Goal: Find specific page/section: Find specific page/section

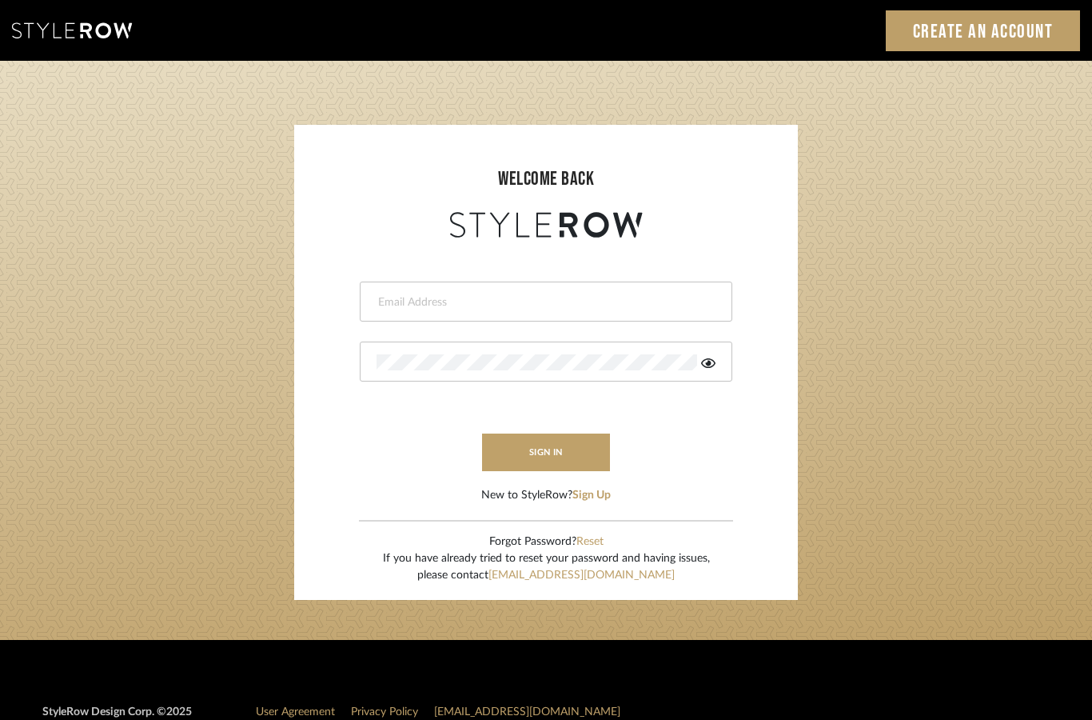
click at [656, 305] on input "email" at bounding box center [544, 302] width 335 height 16
type input "katherine@mooseinteriordesigns.com"
click at [577, 448] on button "sign in" at bounding box center [546, 452] width 128 height 38
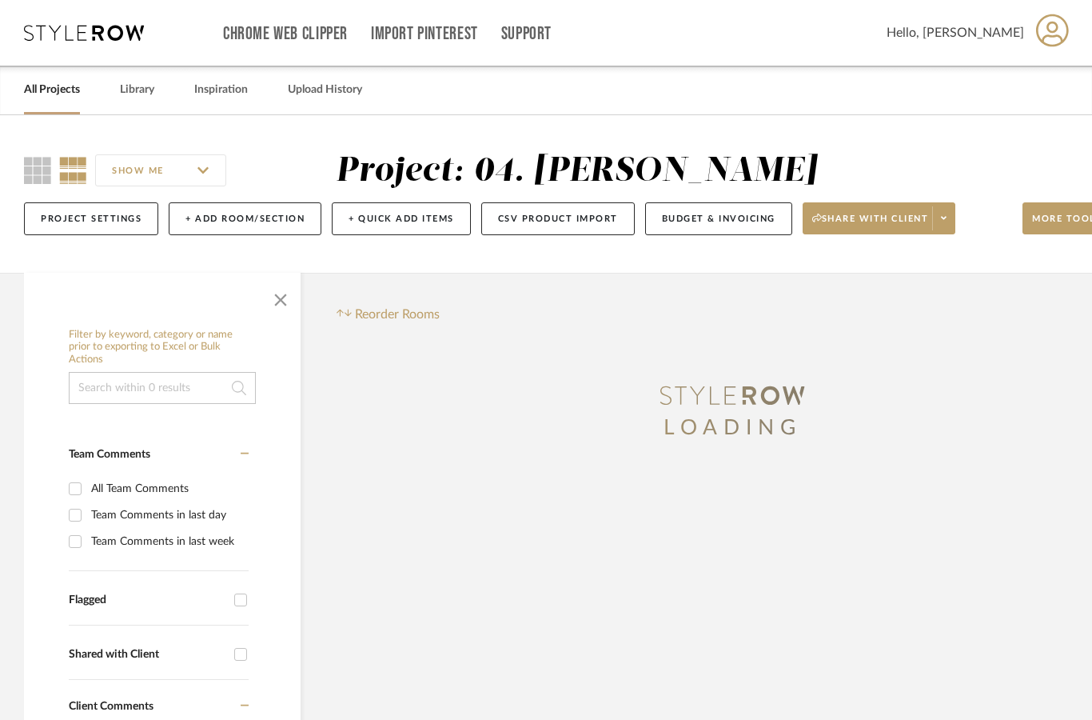
click at [42, 100] on link "All Projects" at bounding box center [52, 90] width 56 height 22
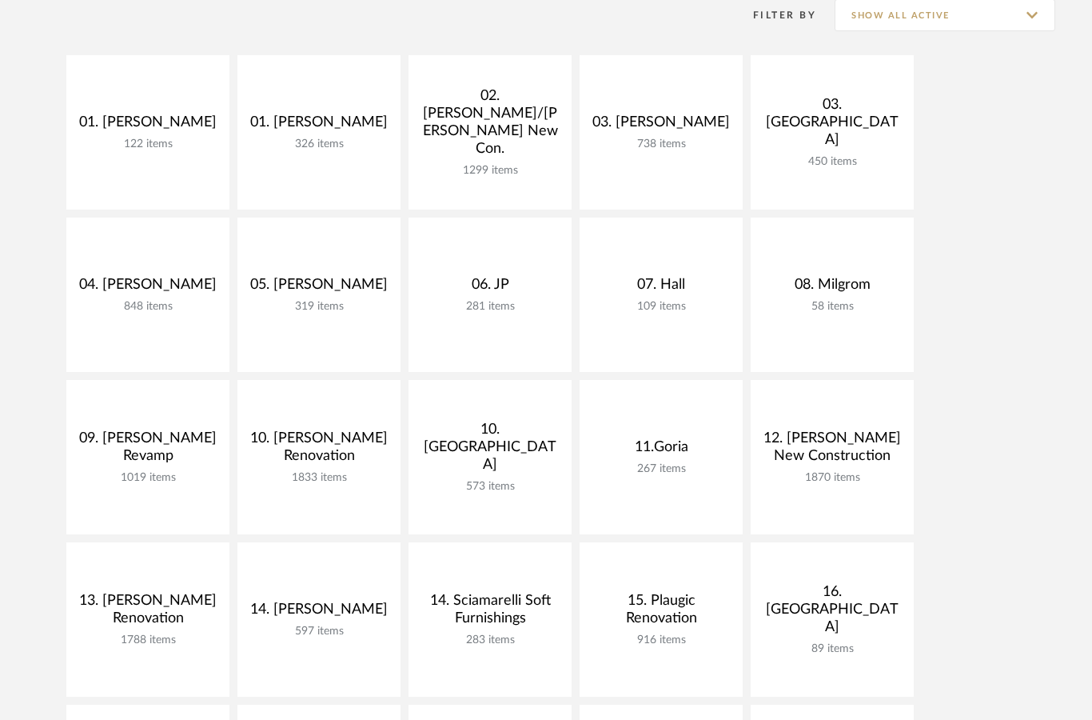
scroll to position [341, 0]
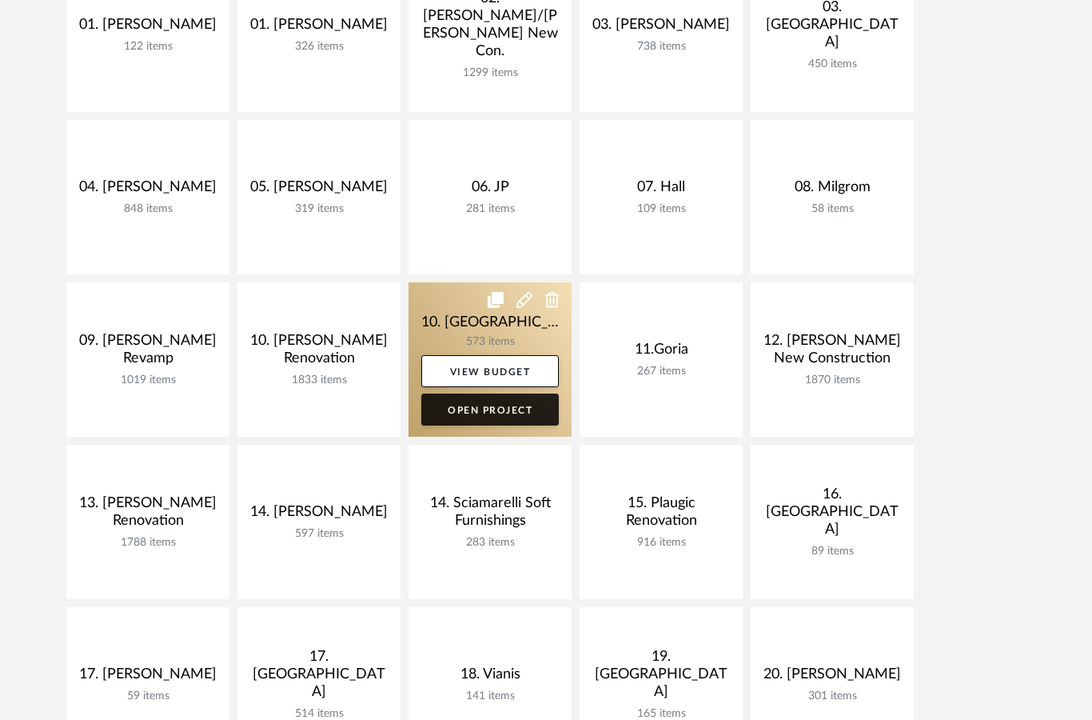
click at [521, 412] on link "Open Project" at bounding box center [490, 409] width 138 height 32
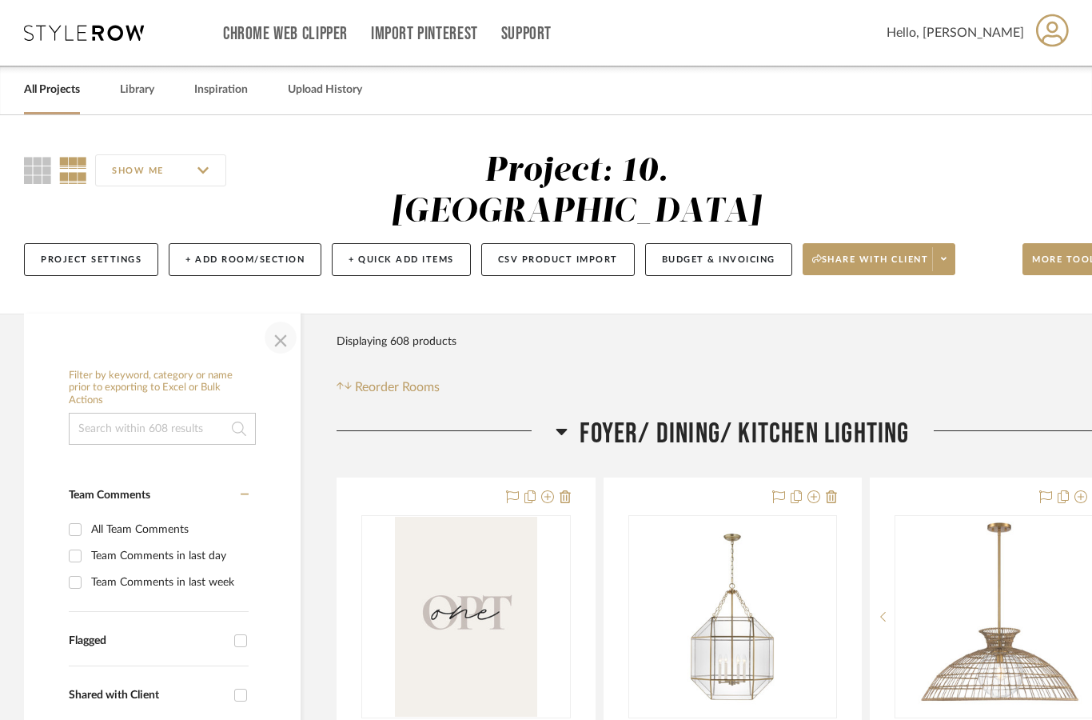
click at [277, 318] on span "button" at bounding box center [280, 337] width 38 height 38
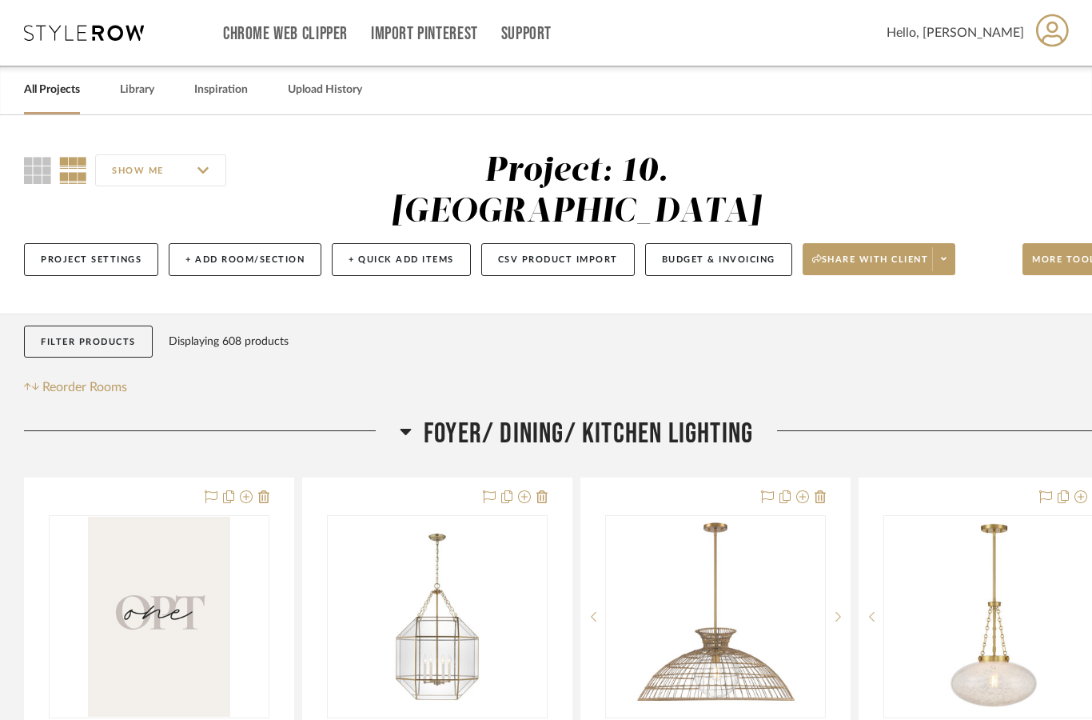
click at [704, 417] on span "Foyer/ Dining/ Kitchen Lighting" at bounding box center [588, 434] width 329 height 34
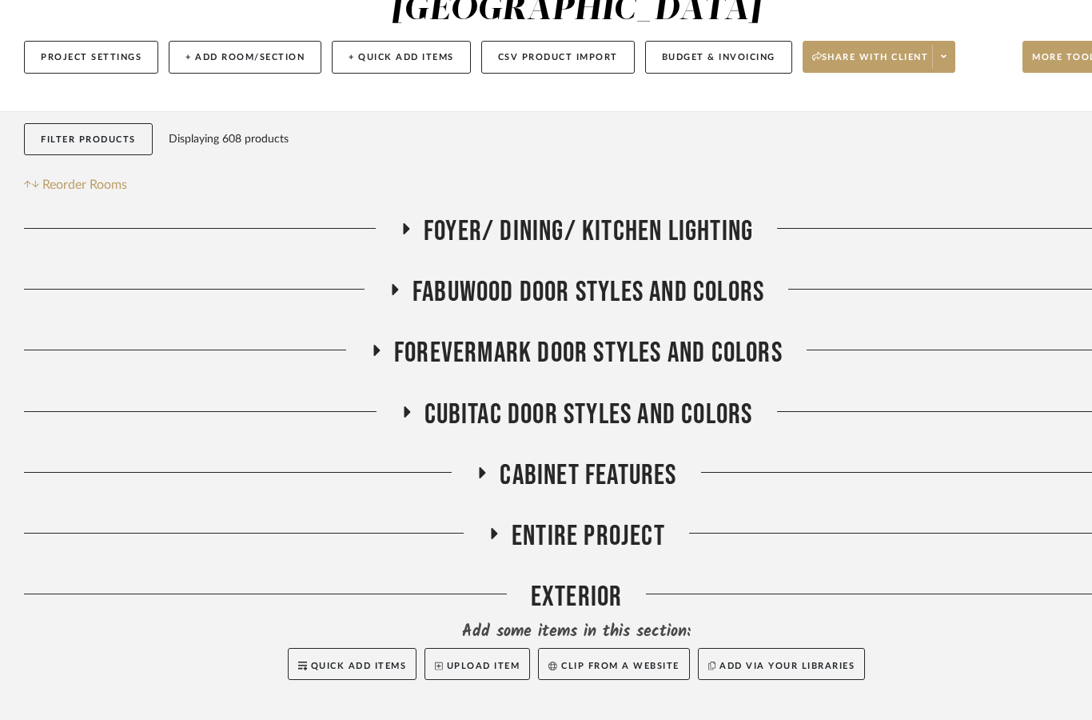
scroll to position [202, 0]
click at [629, 519] on span "Entire Project" at bounding box center [589, 536] width 154 height 34
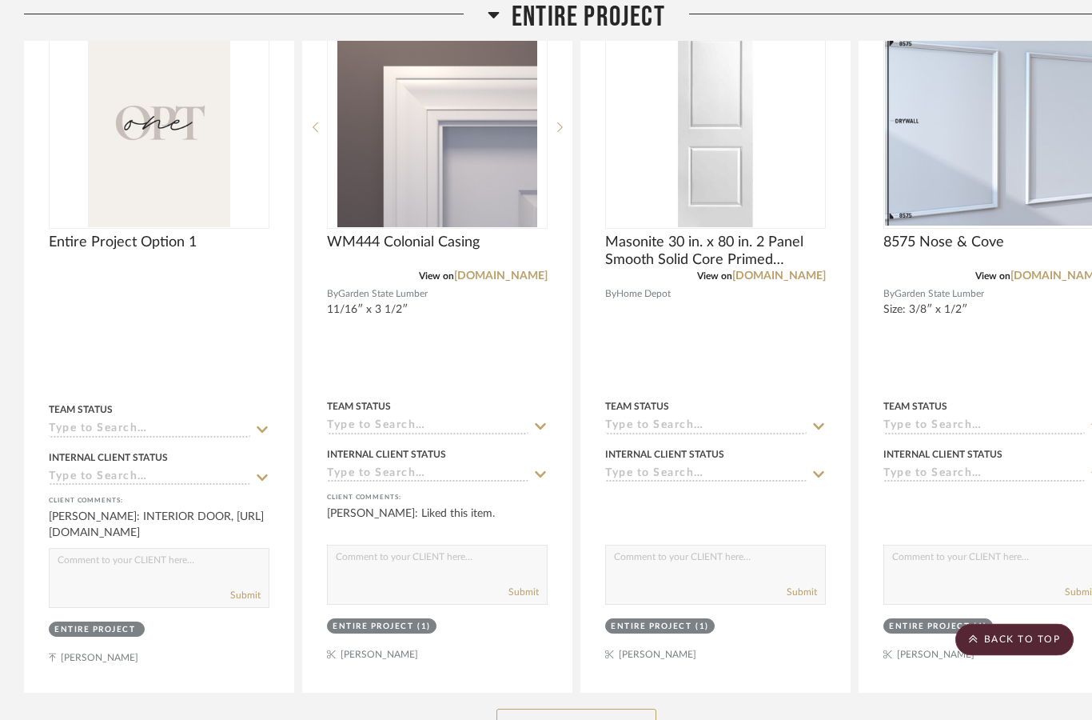
scroll to position [794, 0]
click at [608, 708] on button "See More" at bounding box center [577, 724] width 160 height 32
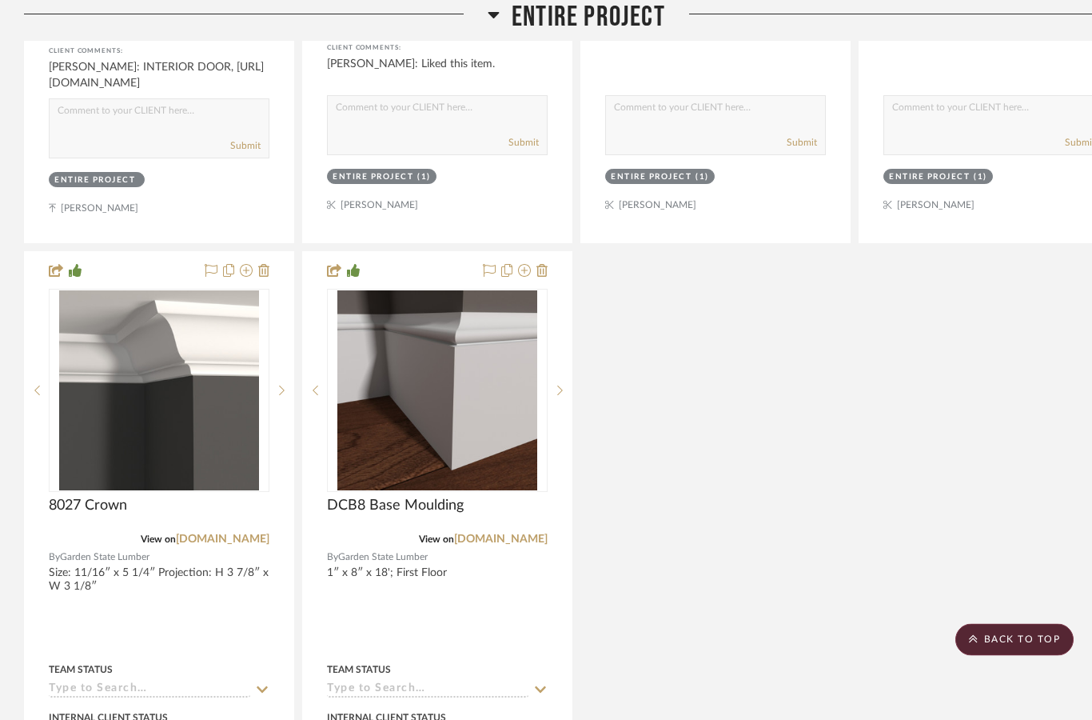
scroll to position [1243, 0]
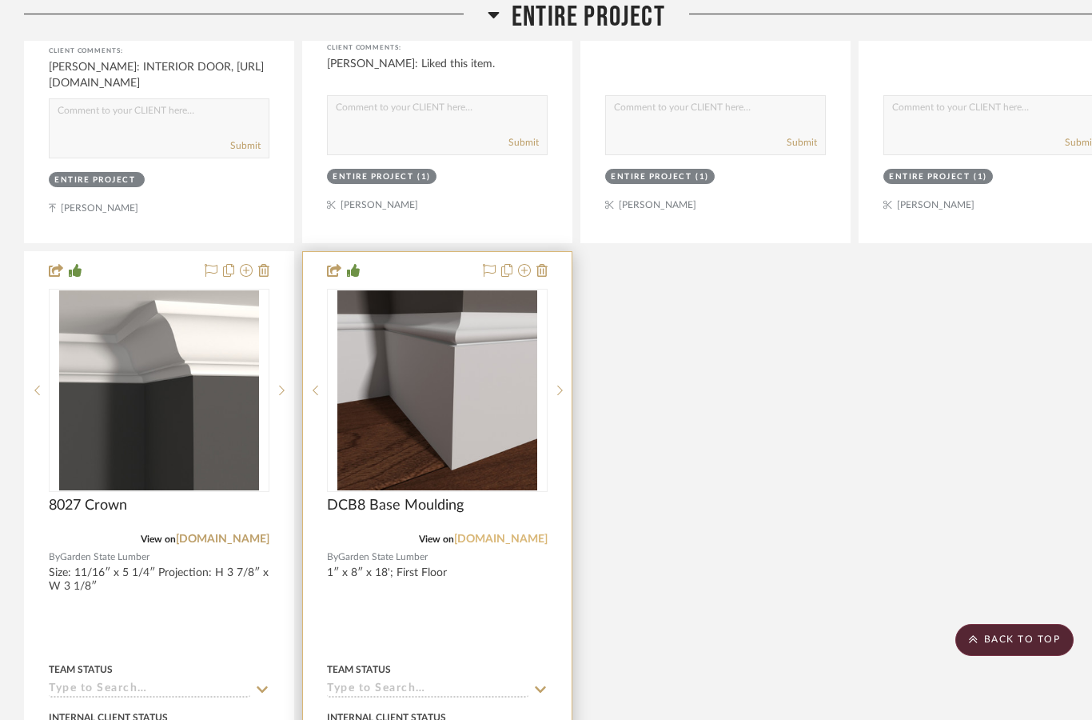
click at [525, 533] on link "[DOMAIN_NAME]" at bounding box center [501, 538] width 94 height 11
